Goal: Transaction & Acquisition: Subscribe to service/newsletter

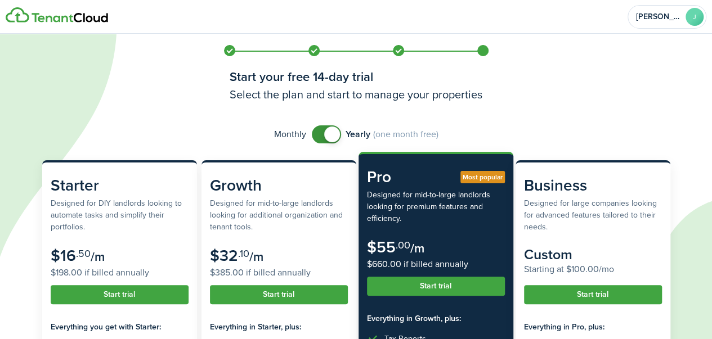
checkbox input "false"
click at [321, 129] on span at bounding box center [326, 134] width 11 height 18
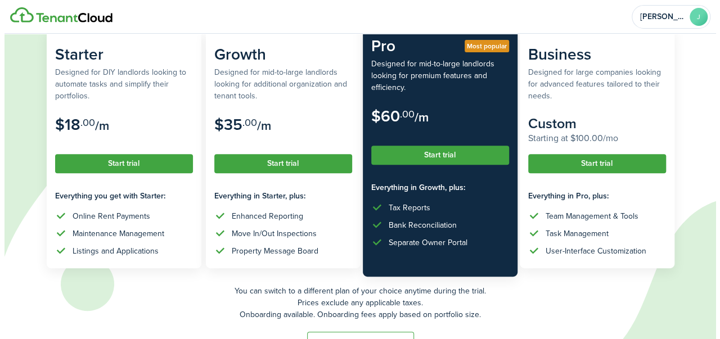
scroll to position [145, 0]
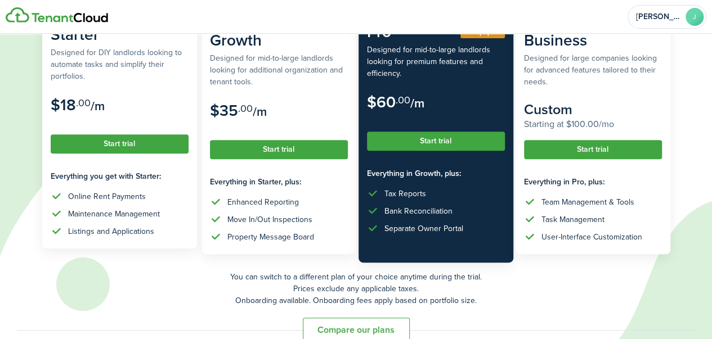
click at [96, 145] on button "Start trial" at bounding box center [120, 143] width 138 height 19
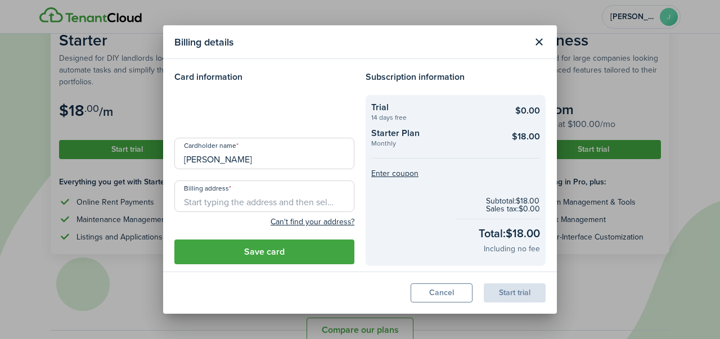
click at [199, 108] on loading-skeleton at bounding box center [264, 111] width 180 height 32
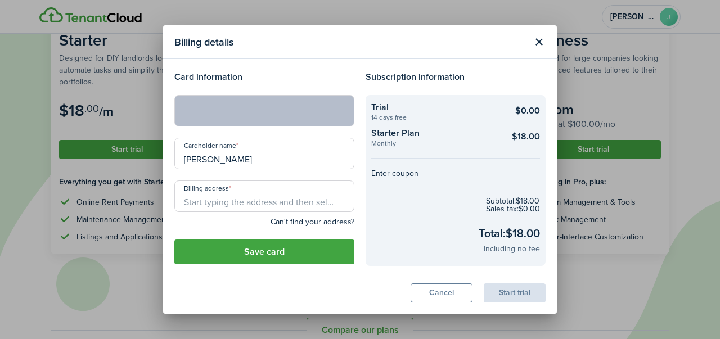
click at [209, 159] on input "[PERSON_NAME]" at bounding box center [264, 154] width 180 height 32
type input "[PERSON_NAME]"
click at [219, 198] on input "Billing address" at bounding box center [264, 197] width 180 height 32
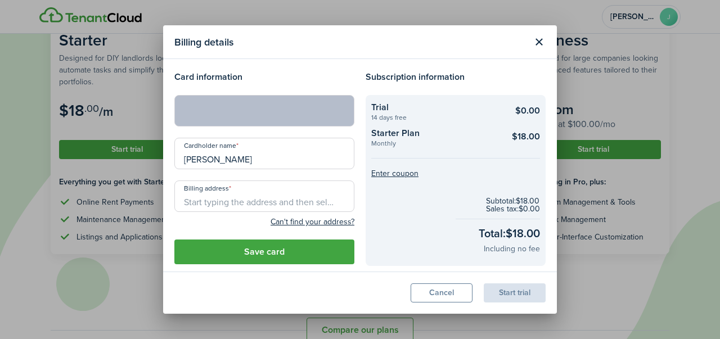
click at [219, 198] on input "Billing address" at bounding box center [264, 197] width 180 height 32
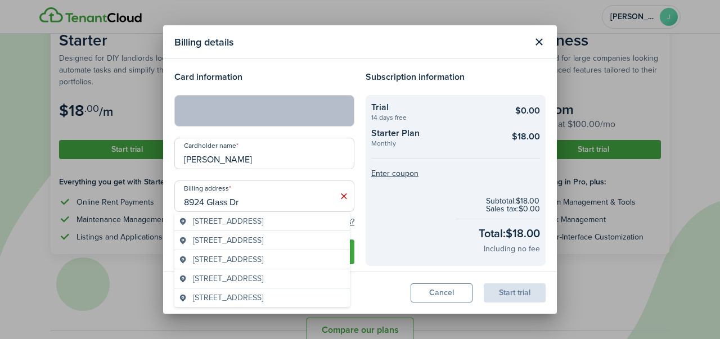
click at [273, 193] on input "8924 Glass Dr" at bounding box center [264, 197] width 180 height 32
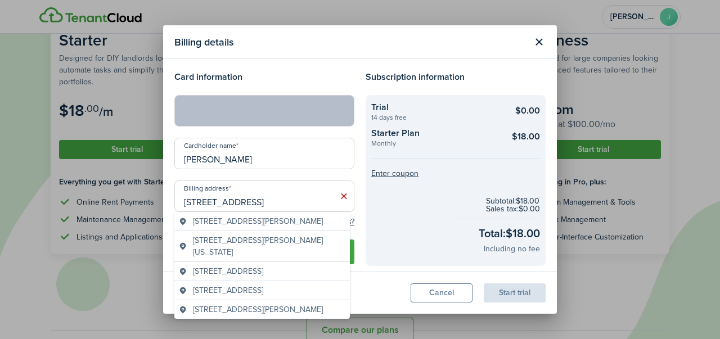
click at [251, 219] on span "[STREET_ADDRESS][PERSON_NAME]" at bounding box center [258, 221] width 130 height 12
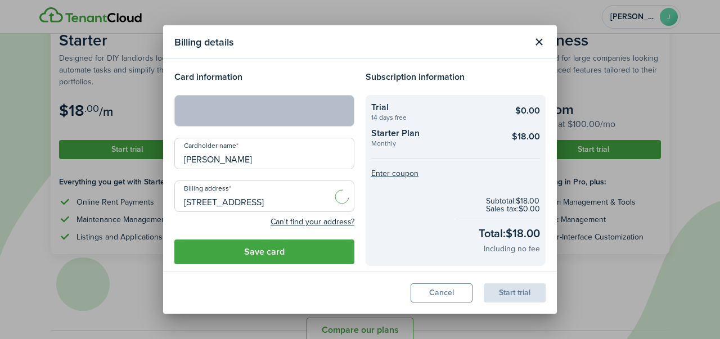
type input "[STREET_ADDRESS][PERSON_NAME]"
click at [253, 249] on button "Save card" at bounding box center [264, 252] width 180 height 25
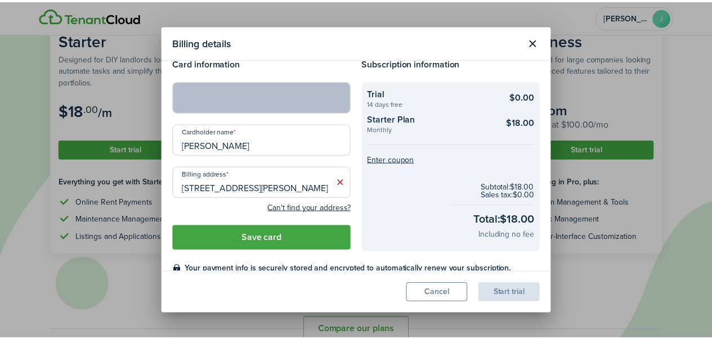
scroll to position [0, 0]
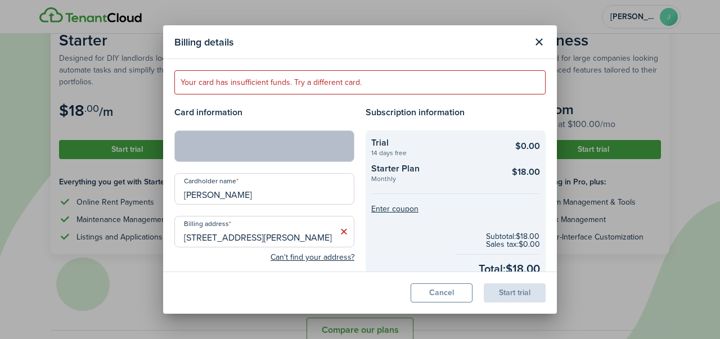
click at [482, 173] on checkout-summary-item-title "Starter Plan" at bounding box center [434, 169] width 127 height 14
click at [537, 41] on button "Close modal" at bounding box center [538, 42] width 19 height 19
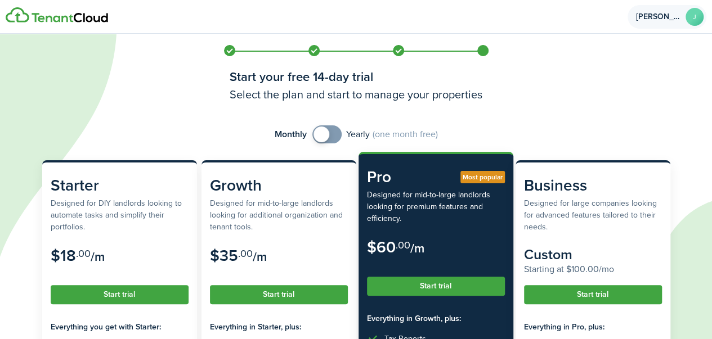
click at [685, 14] on avatar-text "J" at bounding box center [694, 17] width 18 height 18
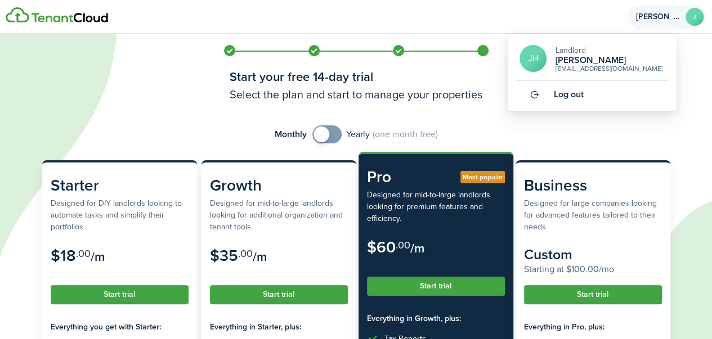
click at [82, 16] on img at bounding box center [57, 15] width 102 height 16
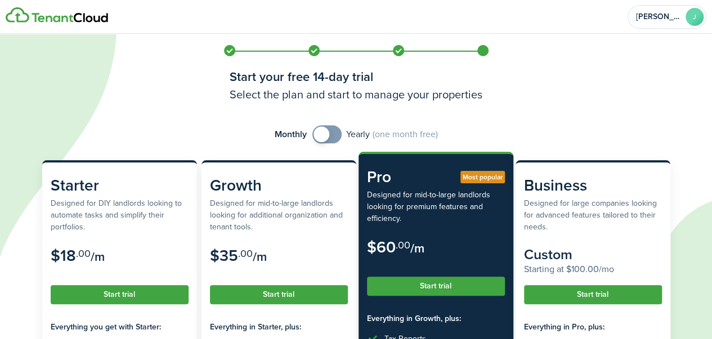
click at [82, 16] on img at bounding box center [57, 15] width 102 height 16
